Goal: Information Seeking & Learning: Learn about a topic

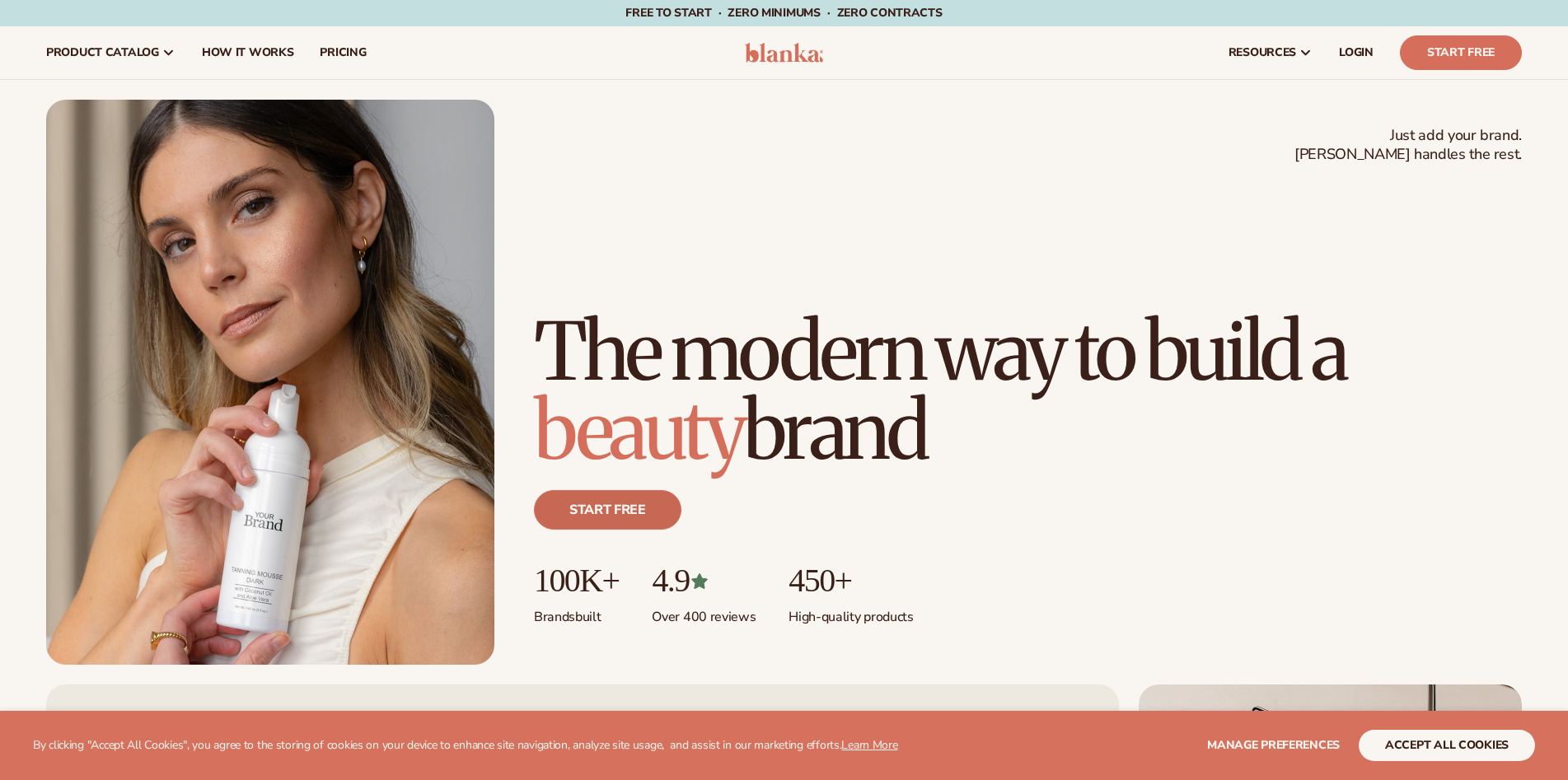
click at [641, 510] on link "Start free" at bounding box center [607, 510] width 147 height 39
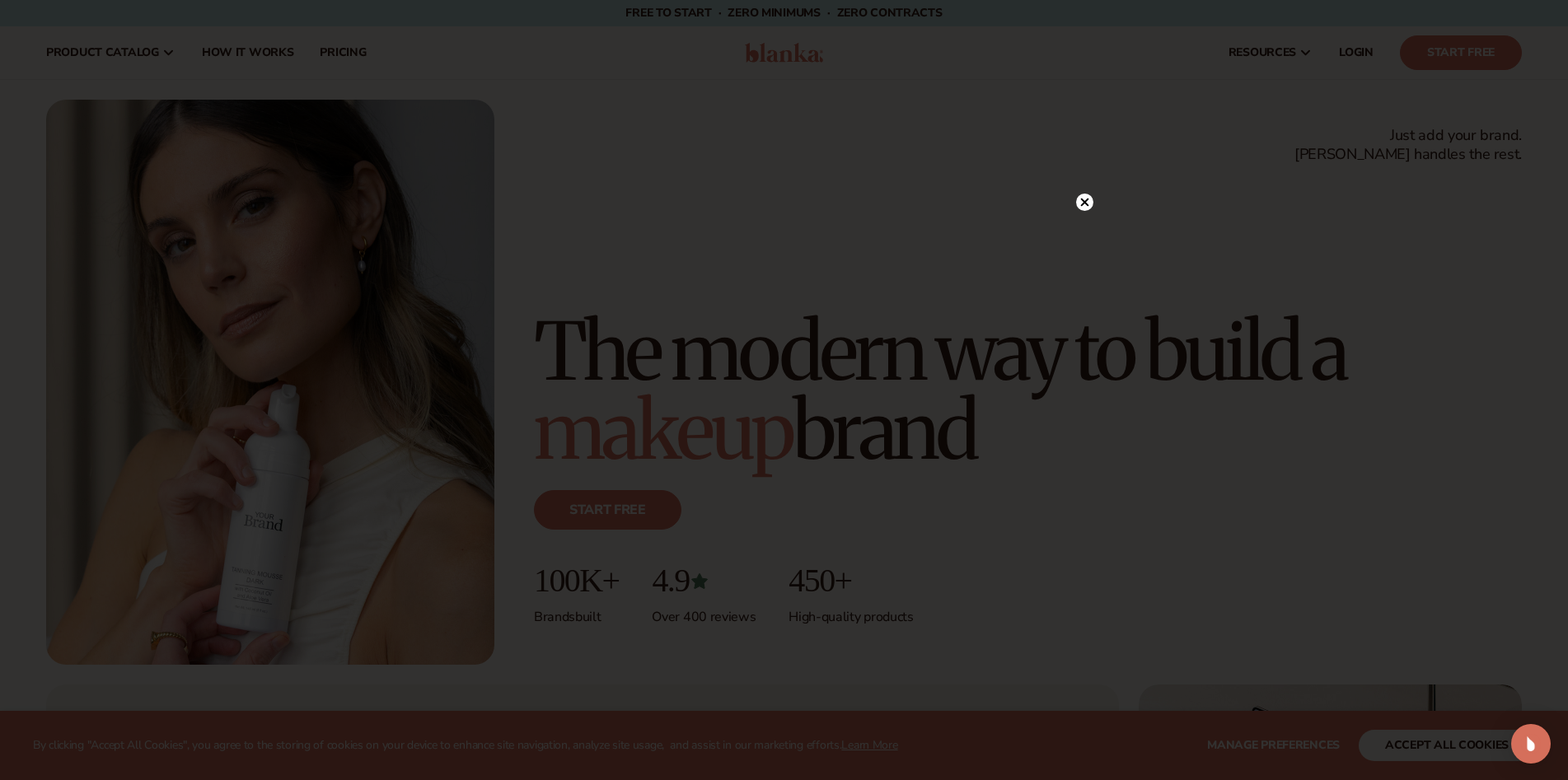
click at [1089, 197] on circle at bounding box center [1085, 202] width 17 height 17
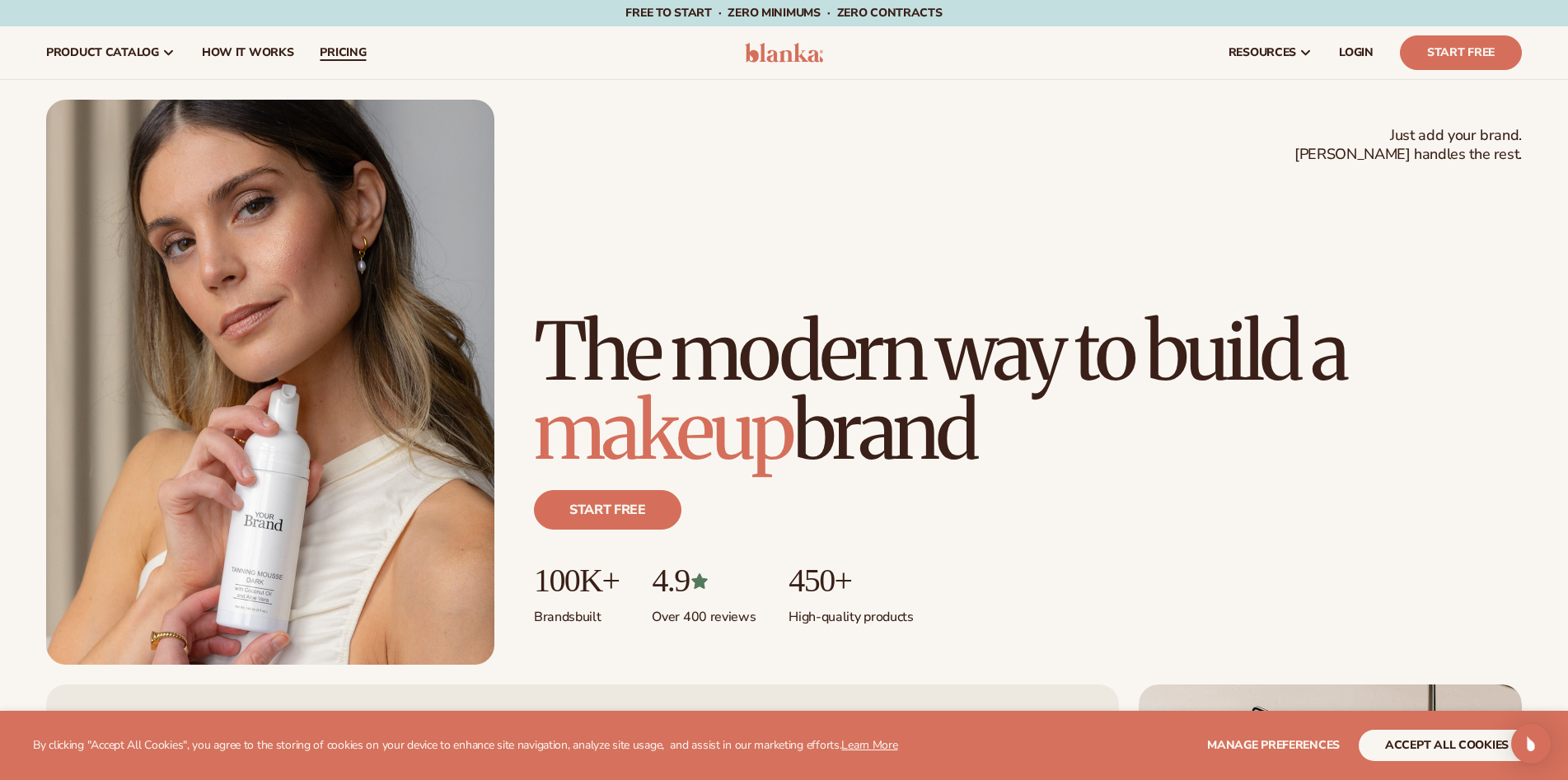
click at [334, 48] on span "pricing" at bounding box center [343, 52] width 46 height 13
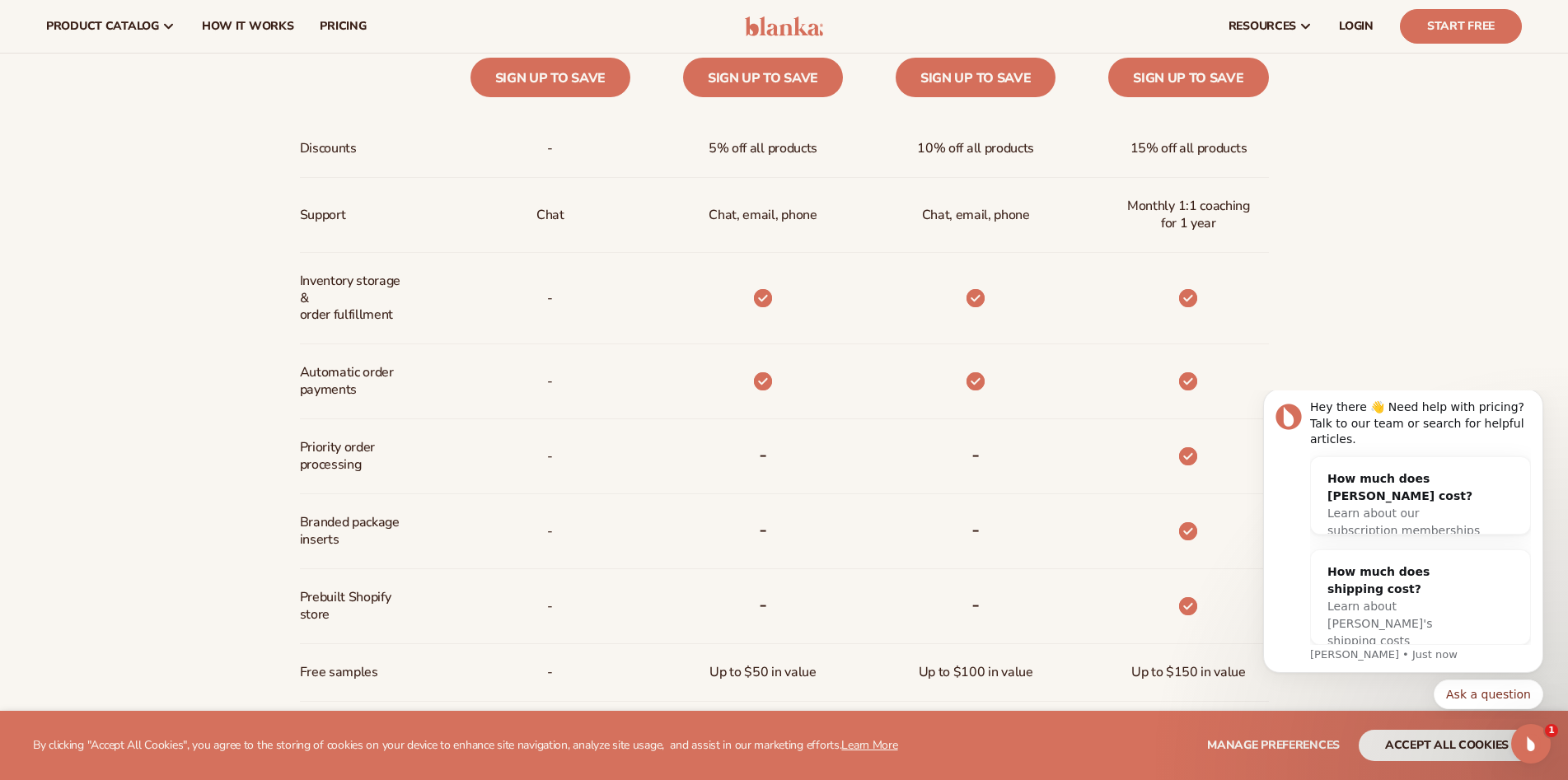
scroll to position [742, 0]
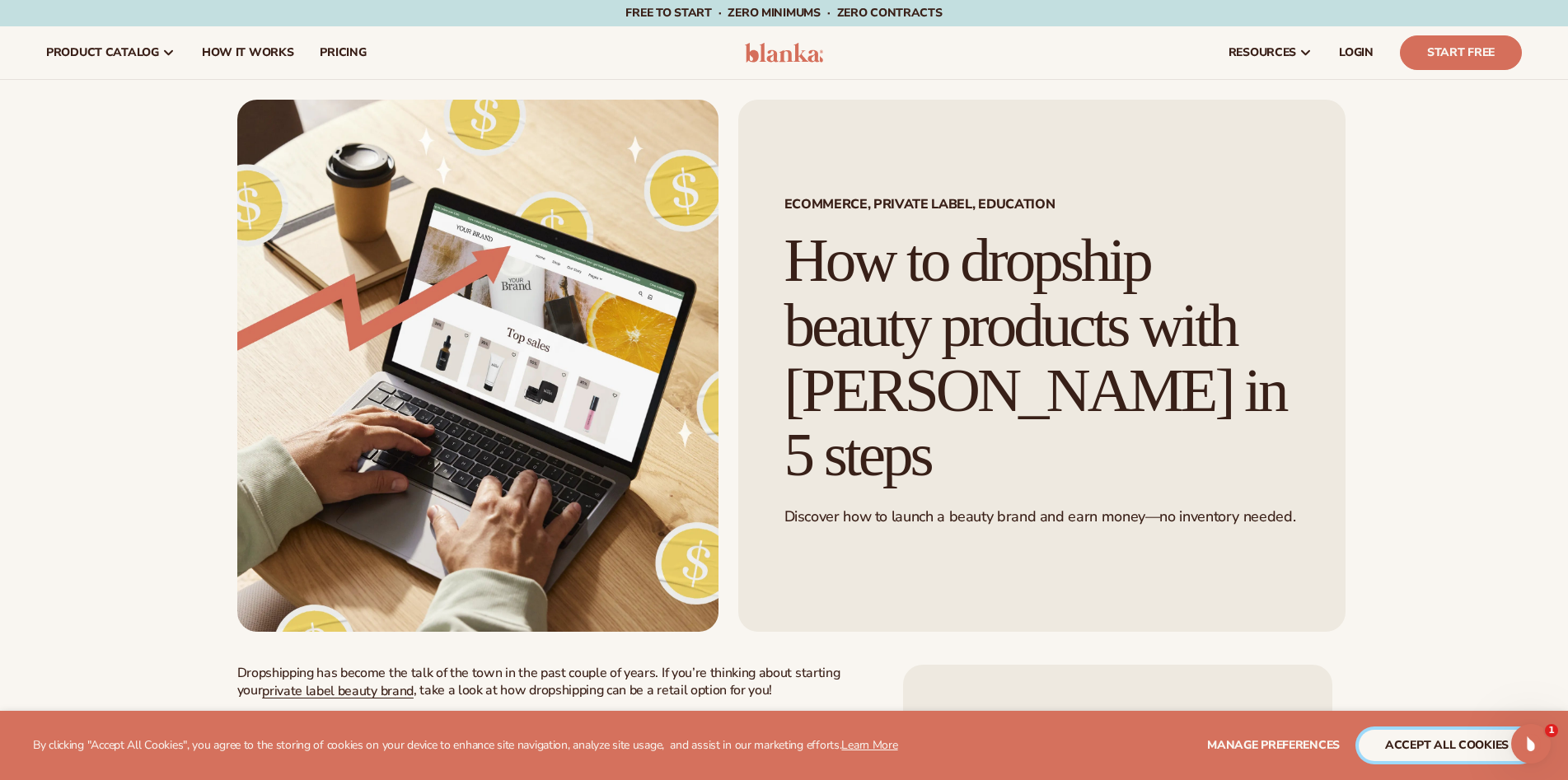
click at [1443, 747] on button "accept all cookies" at bounding box center [1446, 745] width 176 height 31
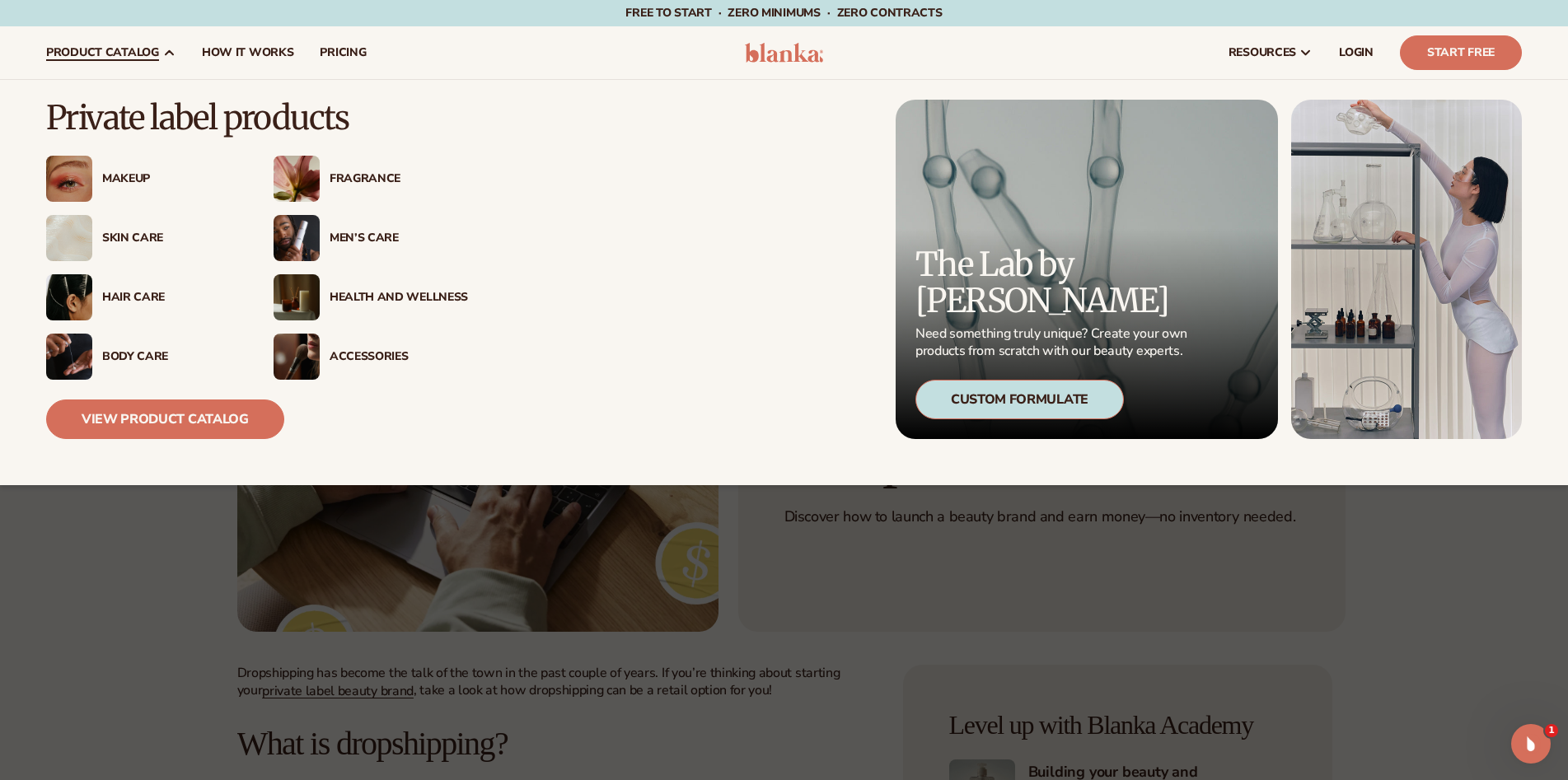
click at [118, 177] on div "Makeup" at bounding box center [171, 179] width 139 height 14
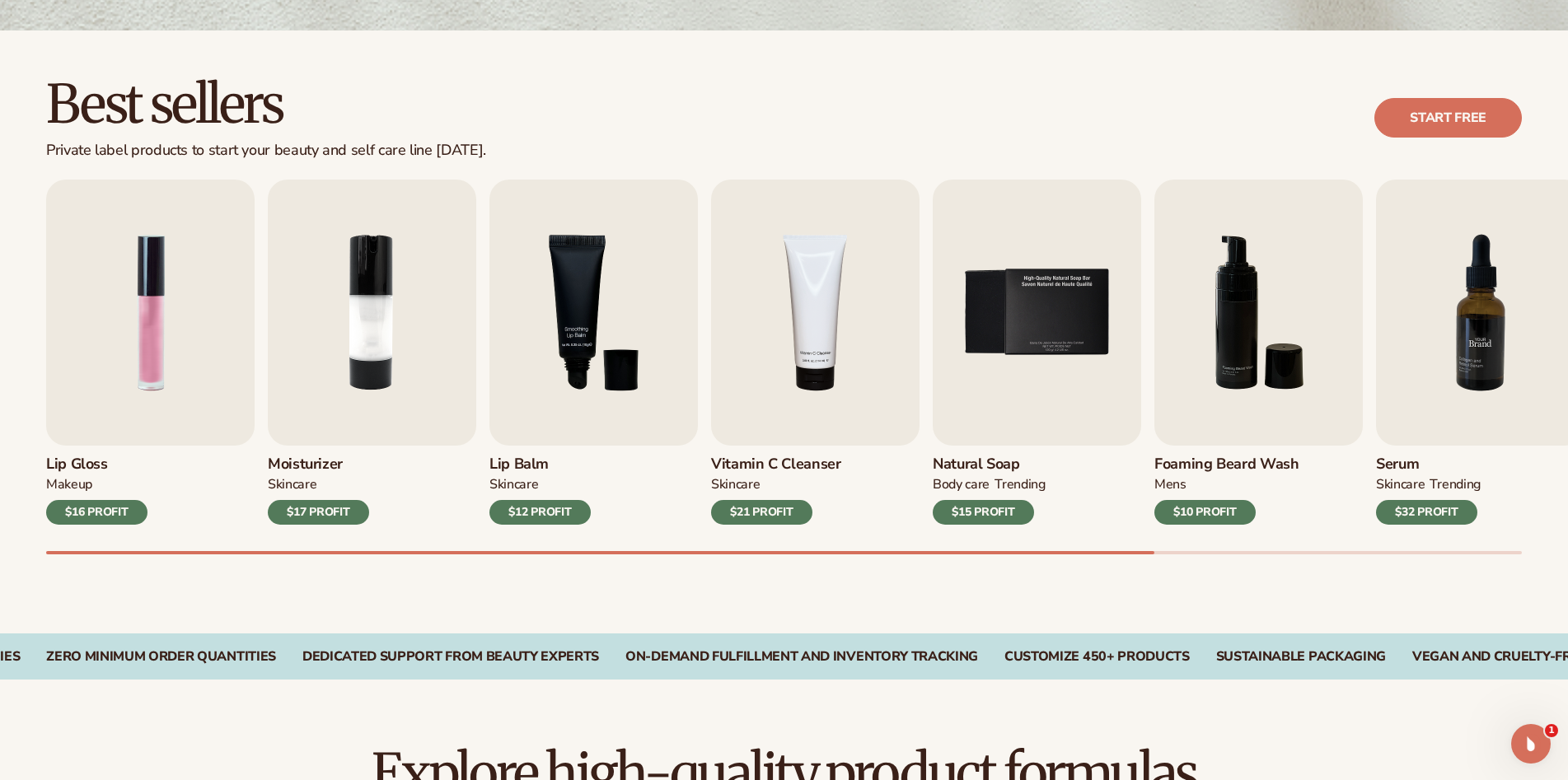
click at [915, 442] on div "Lip Gloss MAKEUP $16 PROFIT Moisturizer SKINCARE $17 PROFIT SKINCARE" at bounding box center [784, 352] width 1476 height 345
drag, startPoint x: 982, startPoint y: 549, endPoint x: 1056, endPoint y: 561, distance: 75.0
click at [1056, 561] on div "Best sellers Private label products to start your beauty and self care line tod…" at bounding box center [784, 332] width 1568 height 603
drag, startPoint x: 1095, startPoint y: 561, endPoint x: 1224, endPoint y: 558, distance: 129.0
click at [1201, 561] on div "Best sellers Private label products to start your beauty and self care line tod…" at bounding box center [784, 332] width 1568 height 603
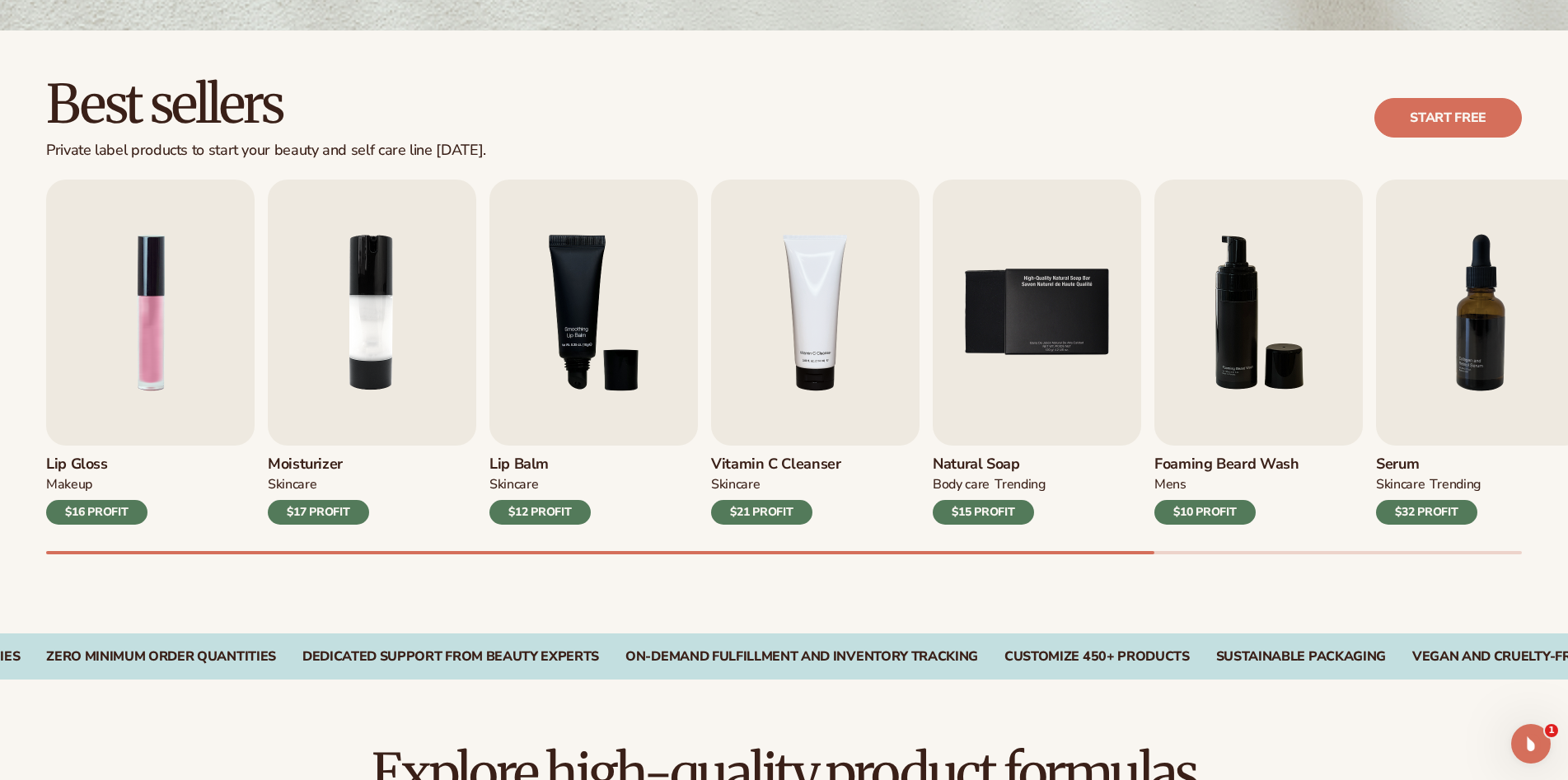
drag, startPoint x: 1229, startPoint y: 557, endPoint x: 1156, endPoint y: 554, distance: 73.1
click at [1156, 554] on div "Best sellers Private label products to start your beauty and self care line tod…" at bounding box center [784, 332] width 1568 height 603
click at [1182, 549] on div "Lip Gloss MAKEUP $16 PROFIT Moisturizer SKINCARE $17 PROFIT SKINCARE mens" at bounding box center [807, 367] width 1522 height 375
drag, startPoint x: 1196, startPoint y: 547, endPoint x: 1212, endPoint y: 547, distance: 16.0
click at [1212, 547] on div "Lip Gloss MAKEUP $16 PROFIT Moisturizer SKINCARE $17 PROFIT SKINCARE mens" at bounding box center [807, 367] width 1522 height 375
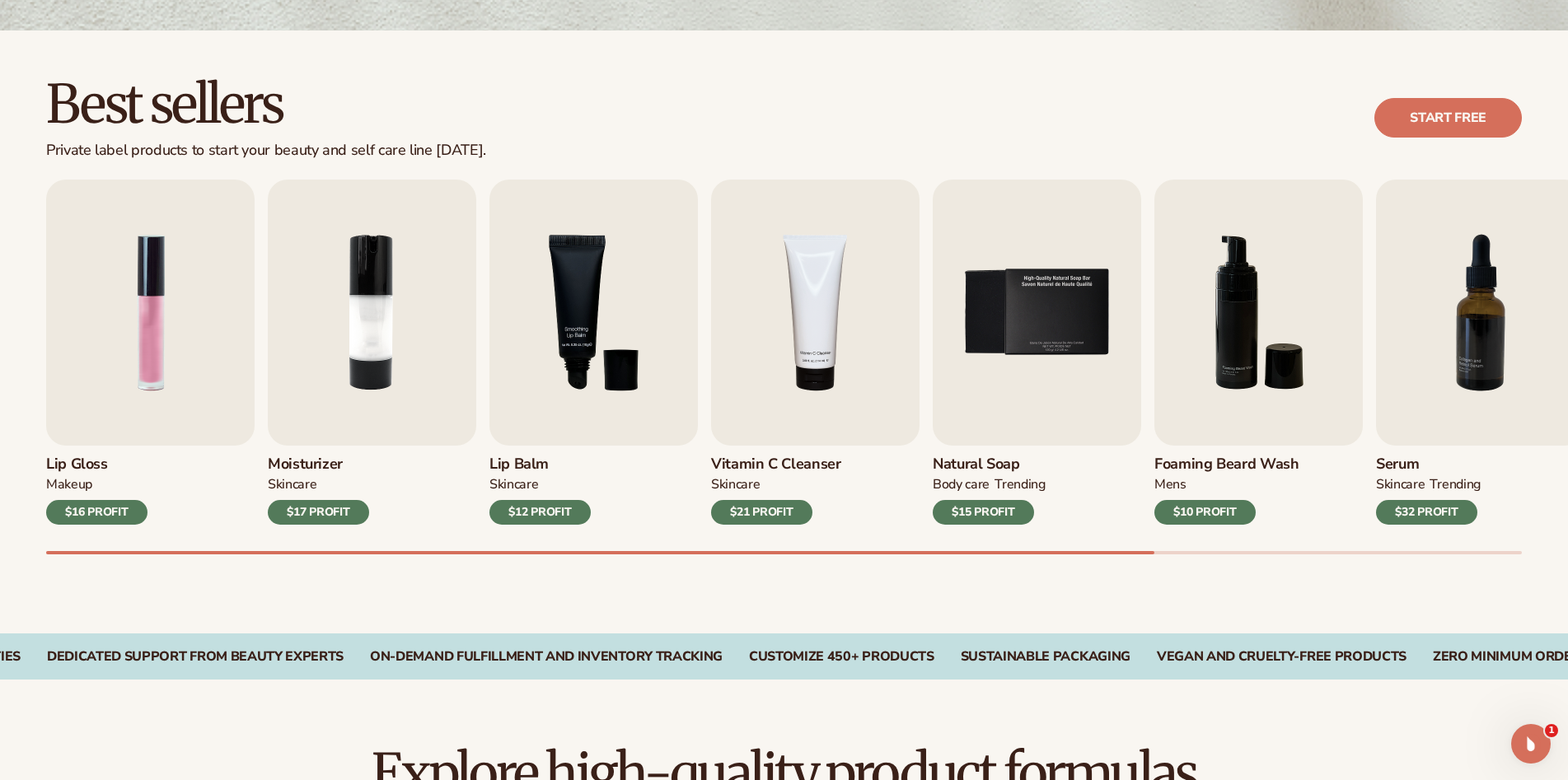
drag, startPoint x: 1212, startPoint y: 547, endPoint x: 1064, endPoint y: 545, distance: 148.0
click at [1064, 545] on div "Lip Gloss MAKEUP $16 PROFIT Moisturizer SKINCARE $17 PROFIT SKINCARE mens" at bounding box center [807, 367] width 1522 height 375
drag, startPoint x: 1103, startPoint y: 547, endPoint x: 995, endPoint y: 551, distance: 108.1
click at [989, 550] on div "Lip Gloss MAKEUP $16 PROFIT Moisturizer SKINCARE $17 PROFIT SKINCARE mens" at bounding box center [807, 367] width 1522 height 375
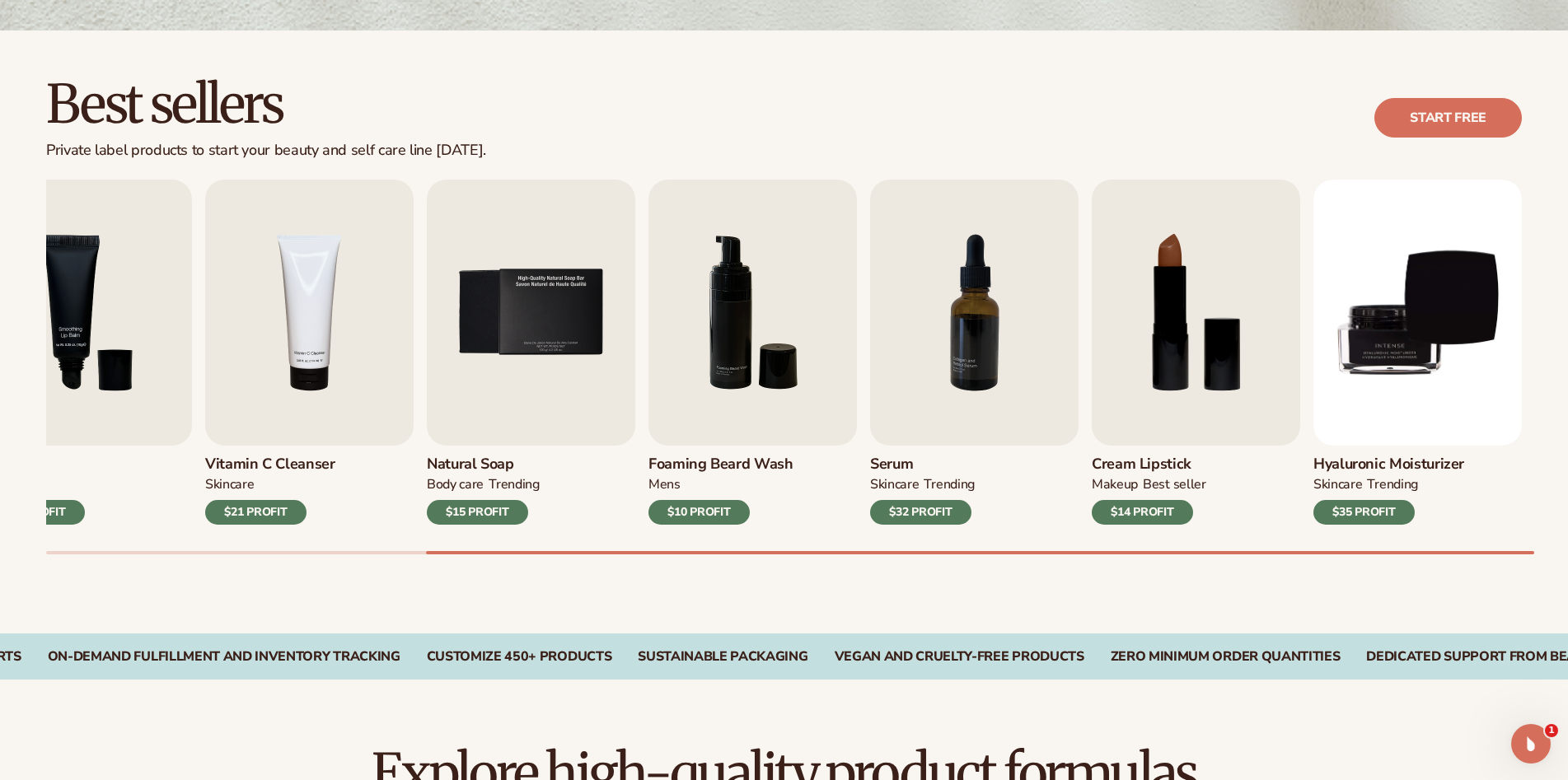
click at [1486, 549] on div "Lip Gloss MAKEUP $16 PROFIT Moisturizer SKINCARE $17 PROFIT SKINCARE mens" at bounding box center [807, 367] width 1522 height 375
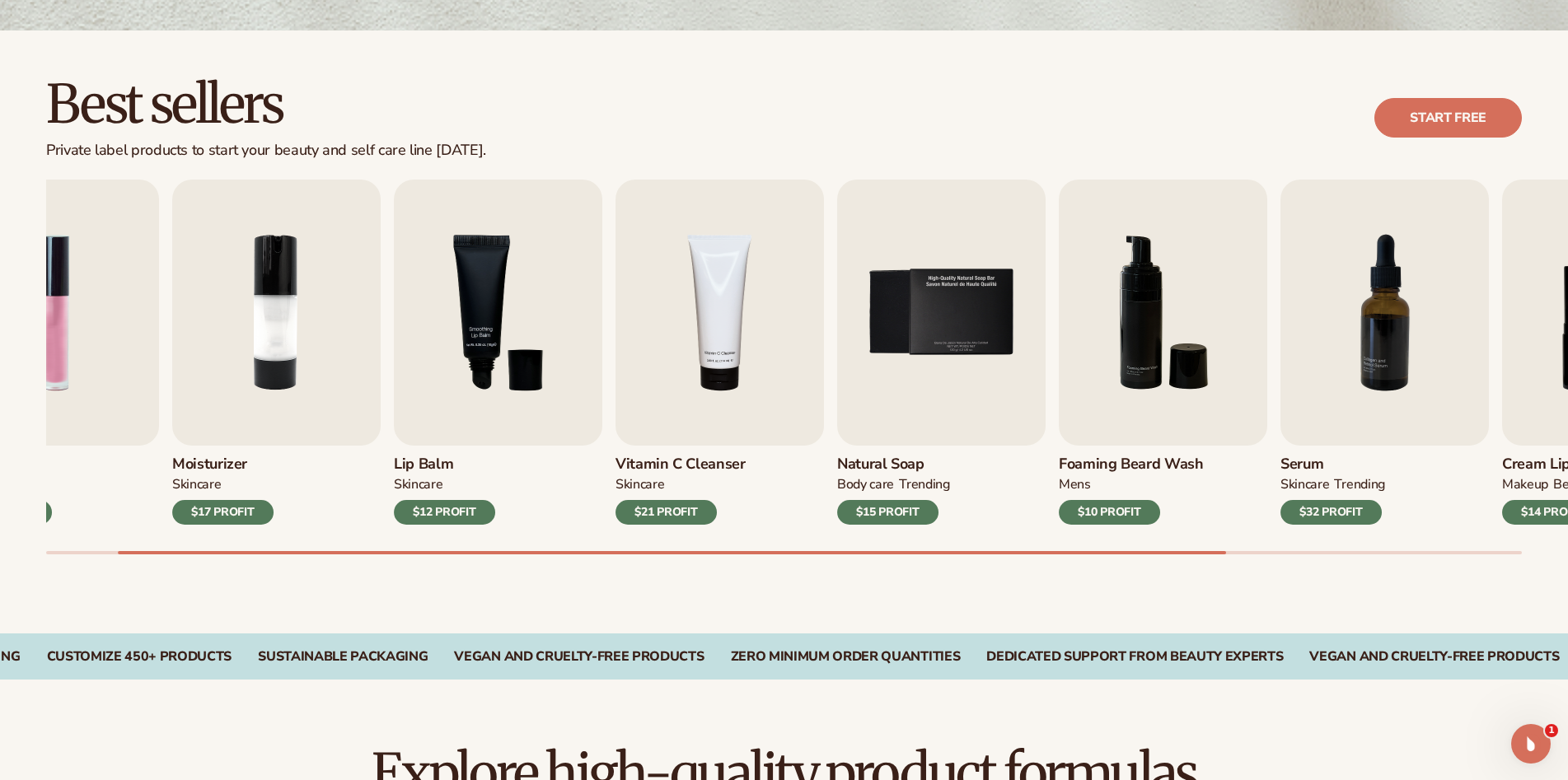
click at [376, 564] on div "Best sellers Private label products to start your beauty and self care line tod…" at bounding box center [784, 332] width 1568 height 603
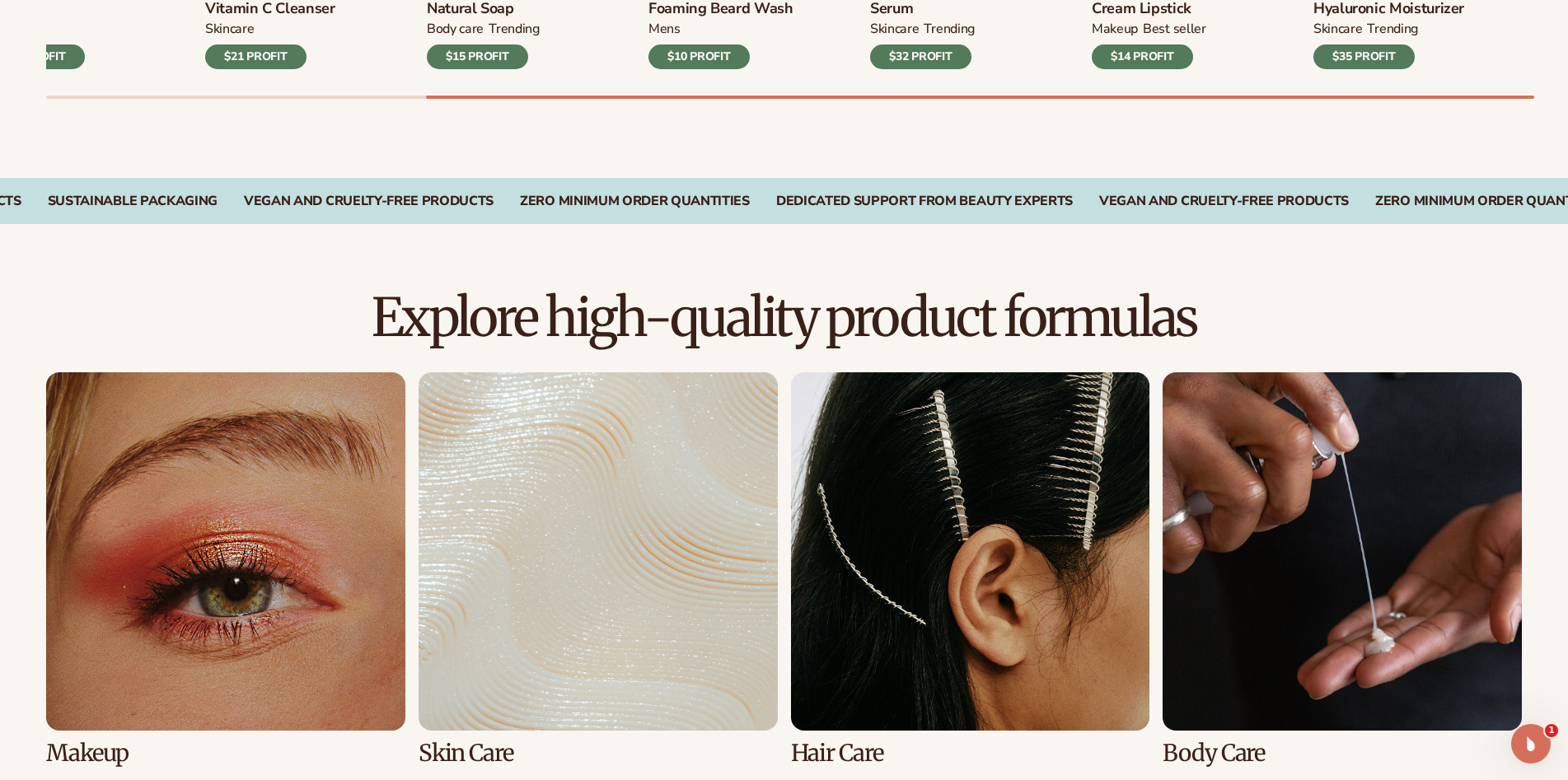
scroll to position [1071, 0]
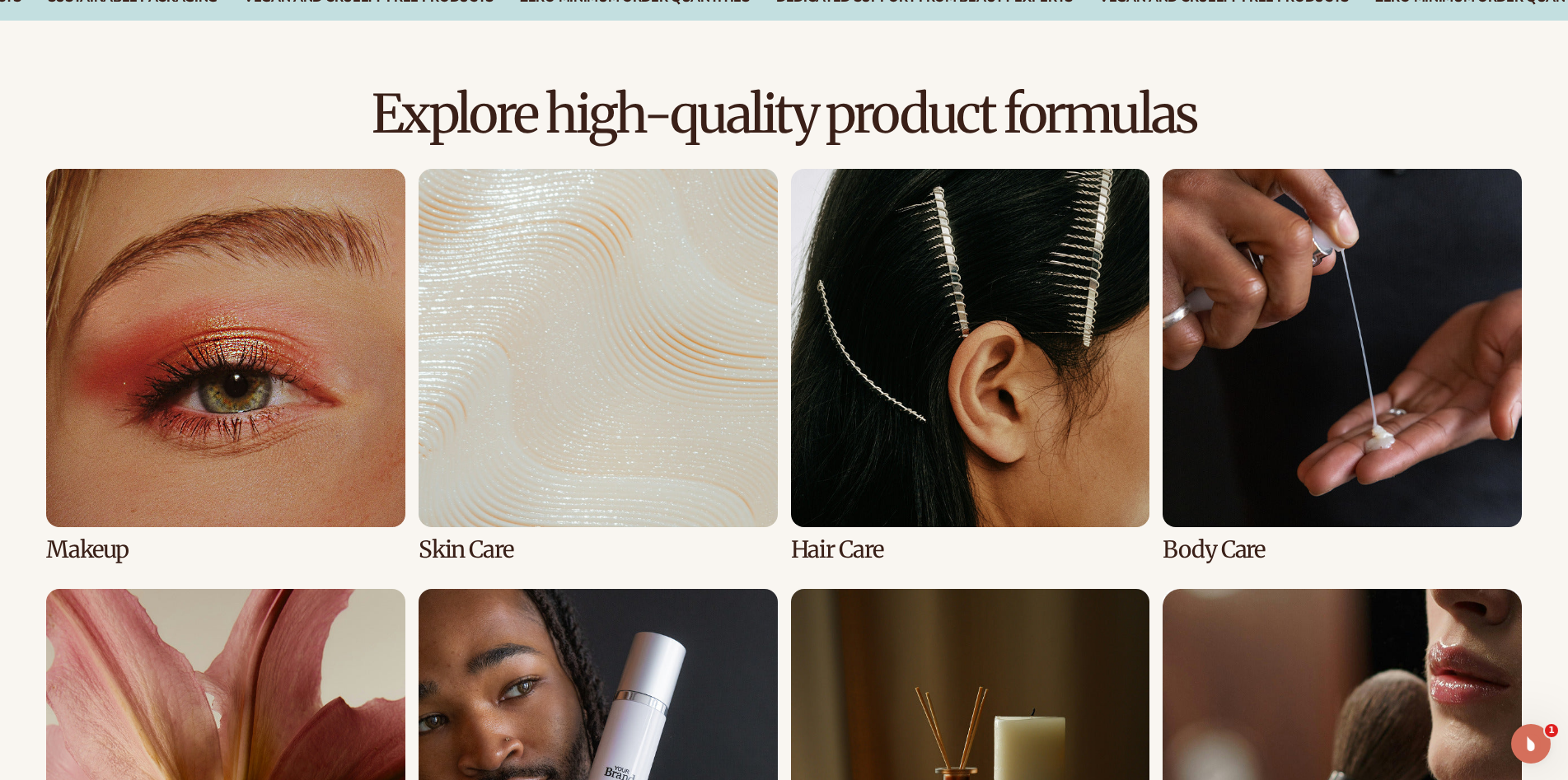
click at [229, 383] on link "1 / 8" at bounding box center [225, 367] width 359 height 395
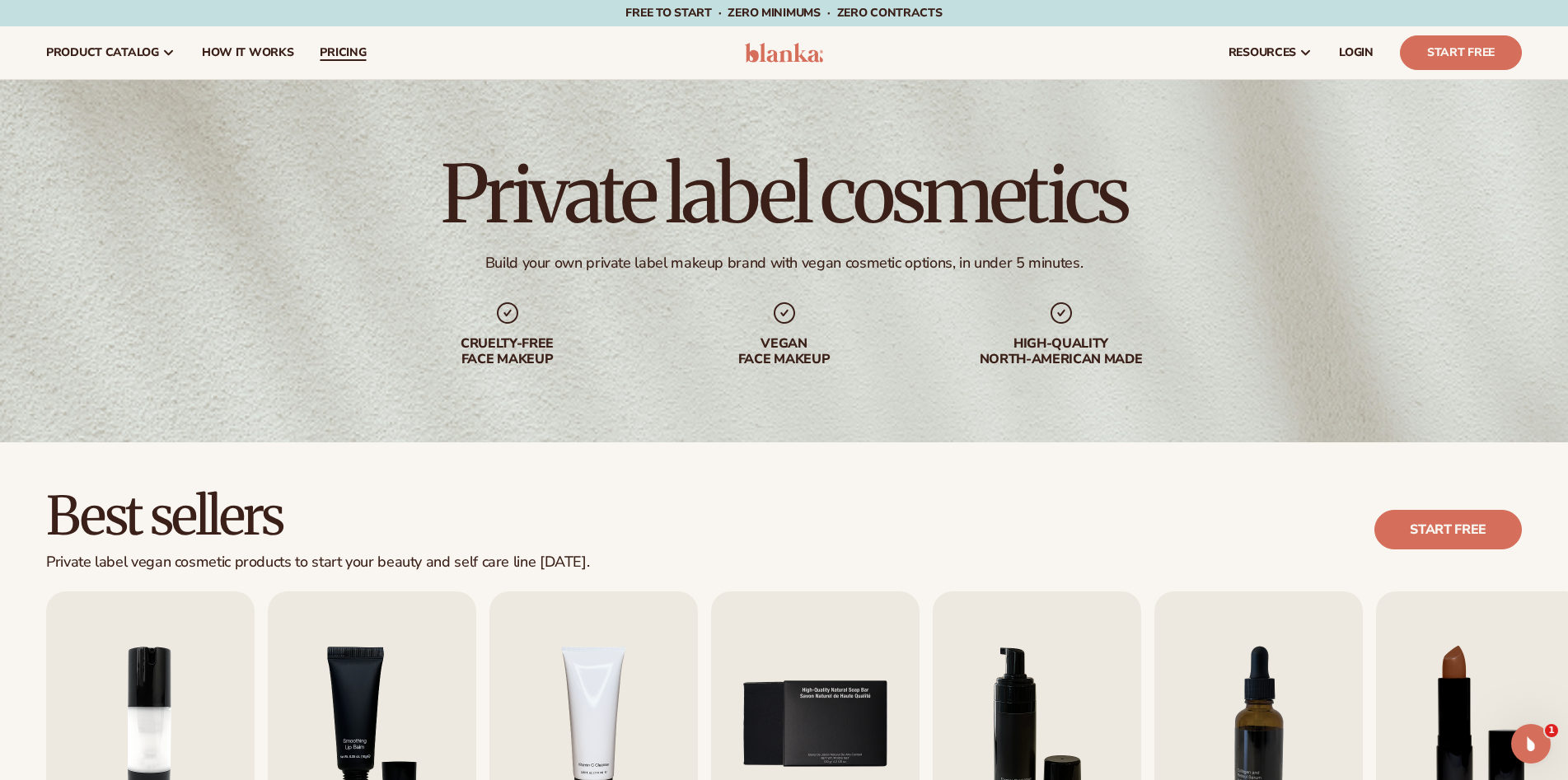
click at [306, 46] on link "pricing" at bounding box center [342, 53] width 72 height 53
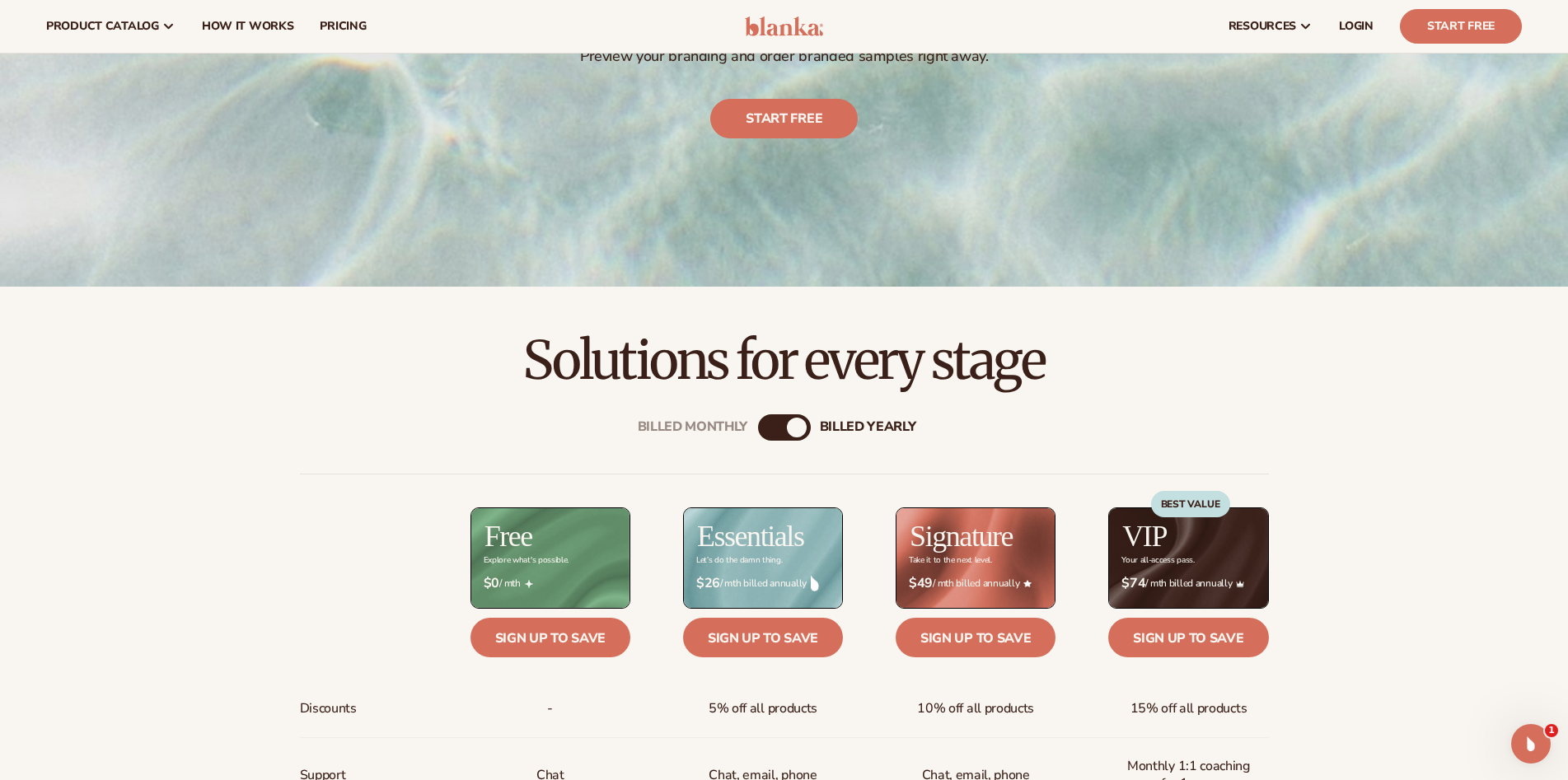
scroll to position [329, 0]
